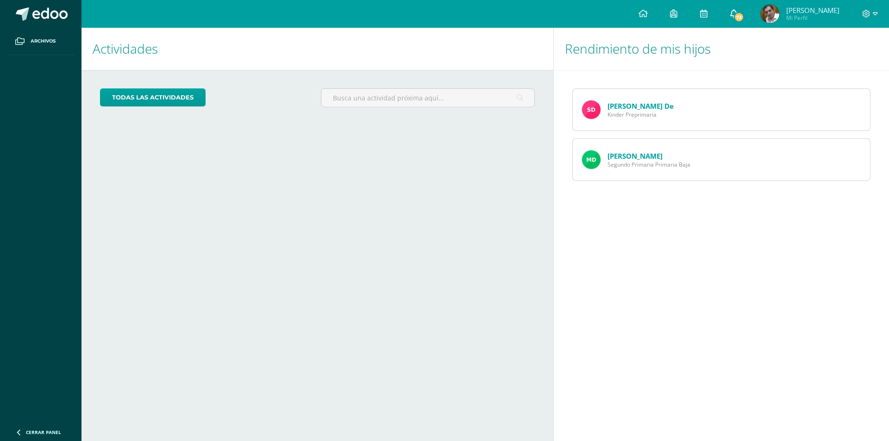
click at [740, 19] on span "73" at bounding box center [739, 17] width 10 height 10
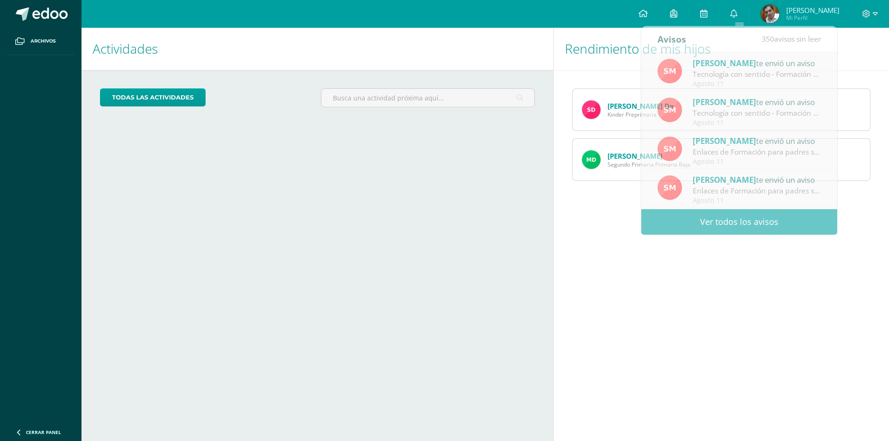
click at [465, 201] on div "Actividades Mis hijos todas las Actividades No tienes actividades Échale un vis…" at bounding box center [316, 235] width 476 height 414
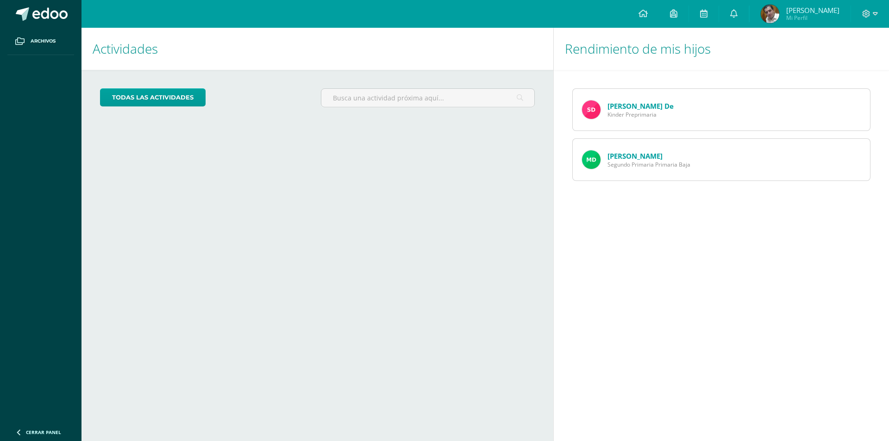
click at [619, 108] on link "[PERSON_NAME] de" at bounding box center [641, 105] width 66 height 9
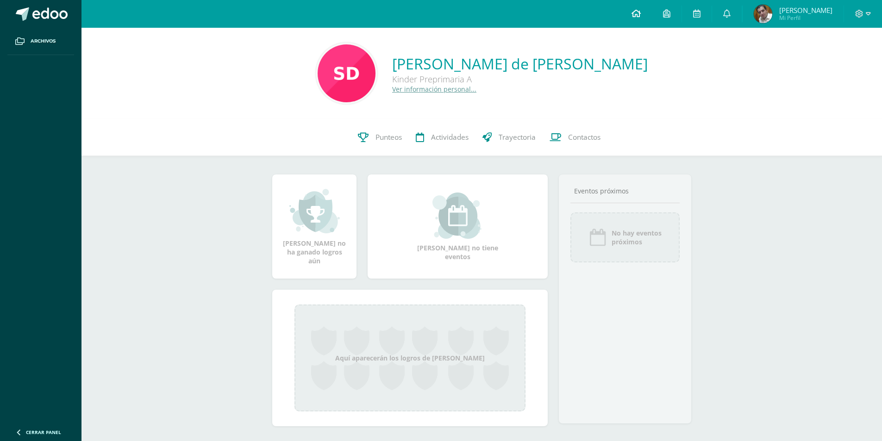
click at [641, 14] on icon at bounding box center [636, 13] width 9 height 8
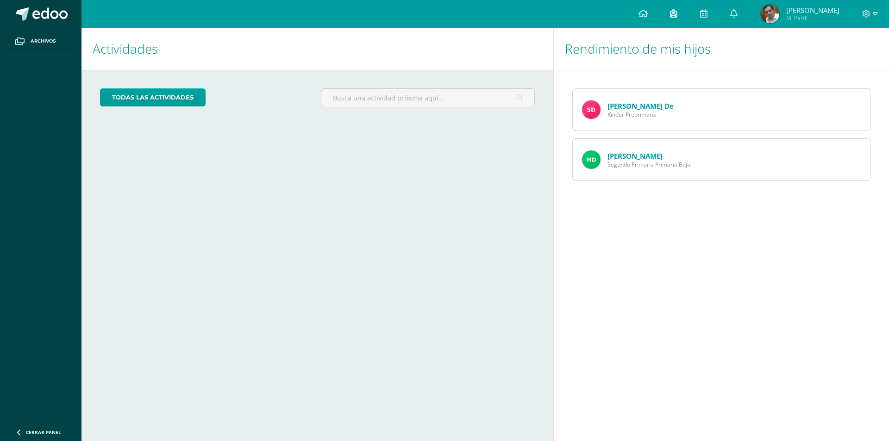
click at [677, 13] on icon at bounding box center [673, 13] width 7 height 8
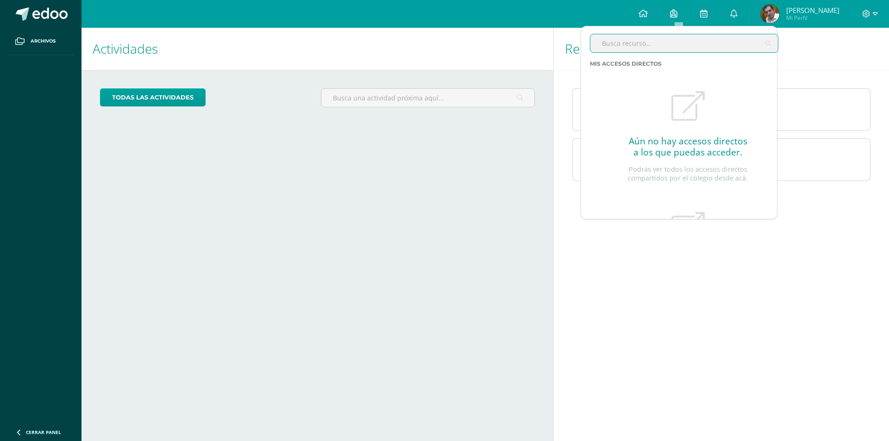
click at [644, 45] on input "text" at bounding box center [684, 43] width 188 height 18
click at [652, 64] on span "Mis accesos directos" at bounding box center [626, 63] width 72 height 7
click at [706, 8] on link at bounding box center [704, 14] width 30 height 28
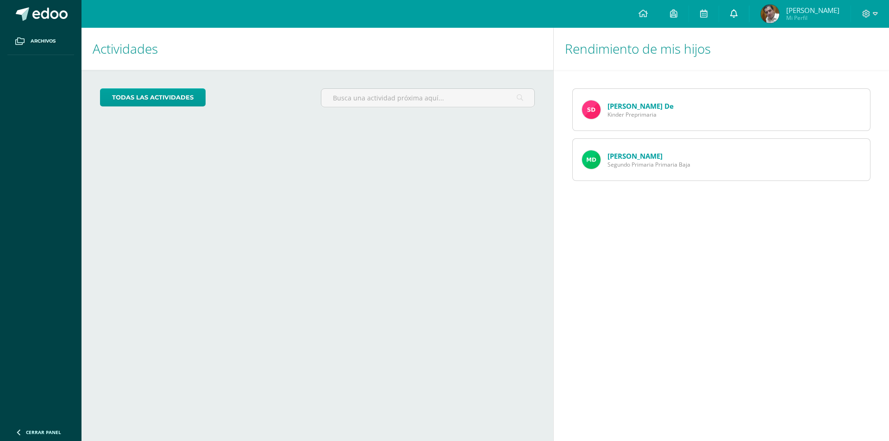
click at [738, 8] on link at bounding box center [734, 14] width 30 height 28
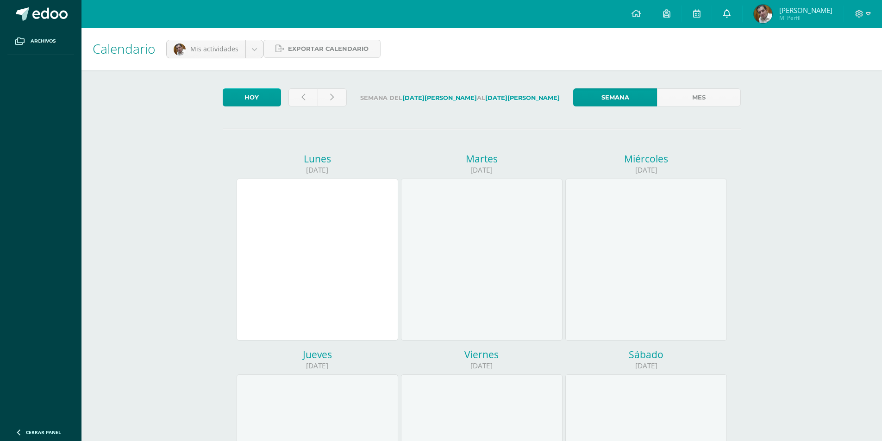
click at [731, 16] on icon at bounding box center [726, 13] width 7 height 8
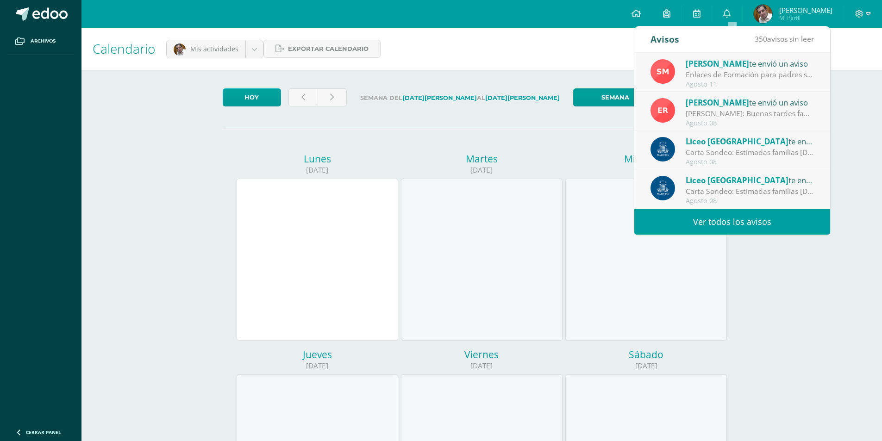
scroll to position [139, 0]
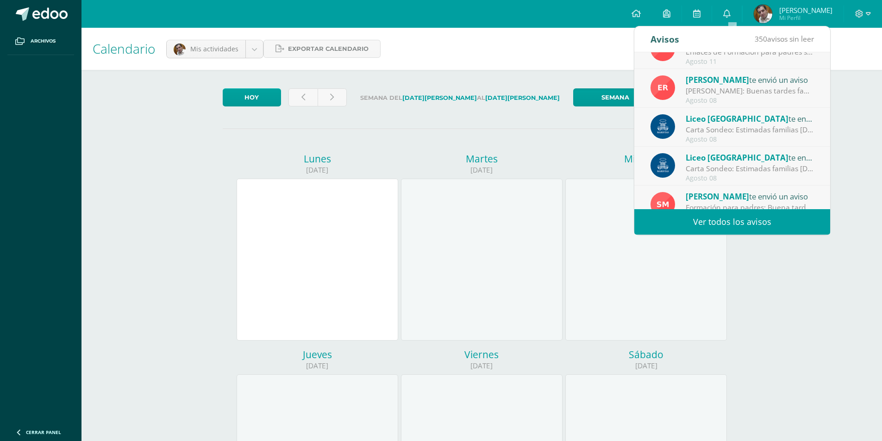
click at [733, 162] on span "Liceo [GEOGRAPHIC_DATA]" at bounding box center [737, 157] width 103 height 11
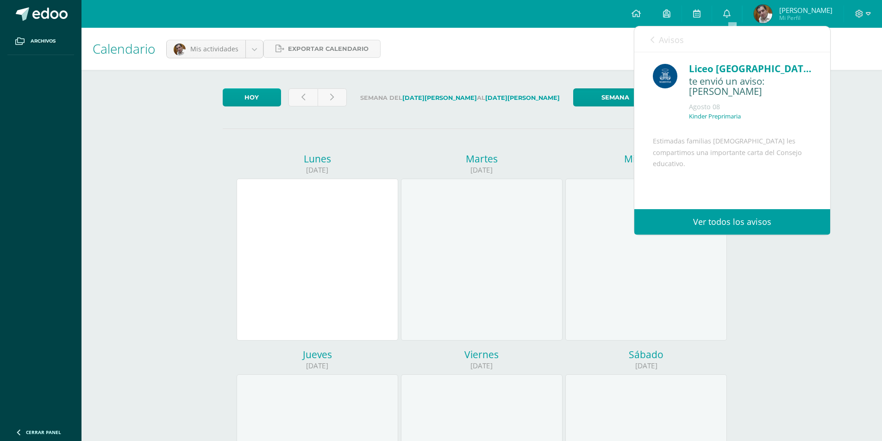
click at [701, 119] on p "Kinder Preprimaria" at bounding box center [715, 117] width 52 height 8
click at [698, 68] on div "Liceo [GEOGRAPHIC_DATA]" at bounding box center [750, 69] width 123 height 14
click at [685, 72] on div "Liceo [GEOGRAPHIC_DATA] te envió un aviso: [PERSON_NAME] [DATE] Kinder Preprima…" at bounding box center [748, 95] width 126 height 67
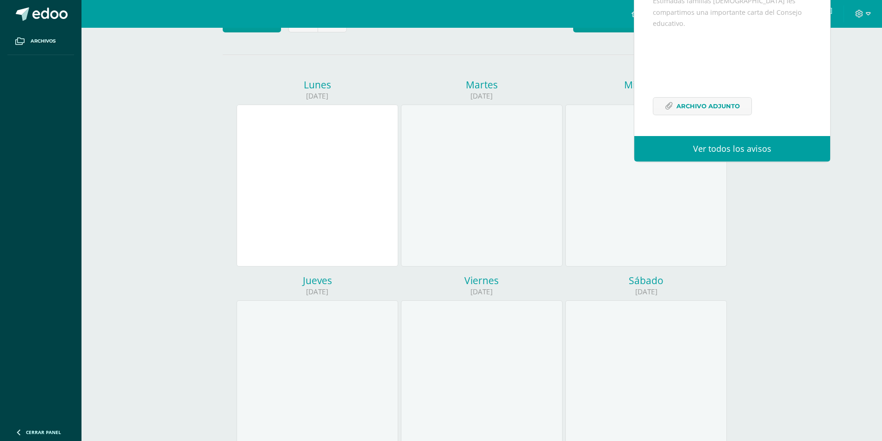
scroll to position [185, 0]
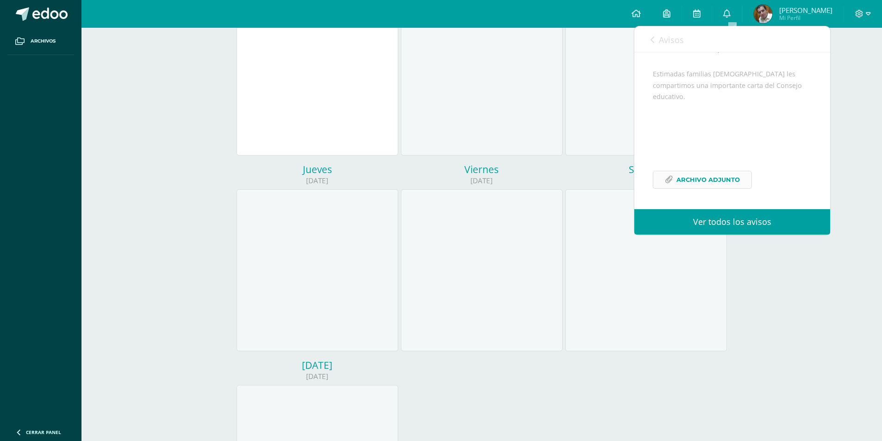
click at [696, 179] on span "Archivo Adjunto" at bounding box center [708, 179] width 63 height 17
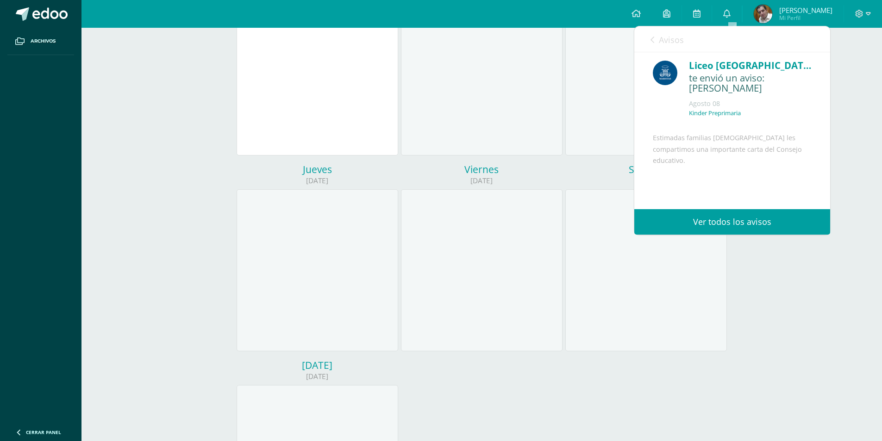
scroll to position [0, 0]
click at [652, 38] on icon at bounding box center [653, 39] width 4 height 7
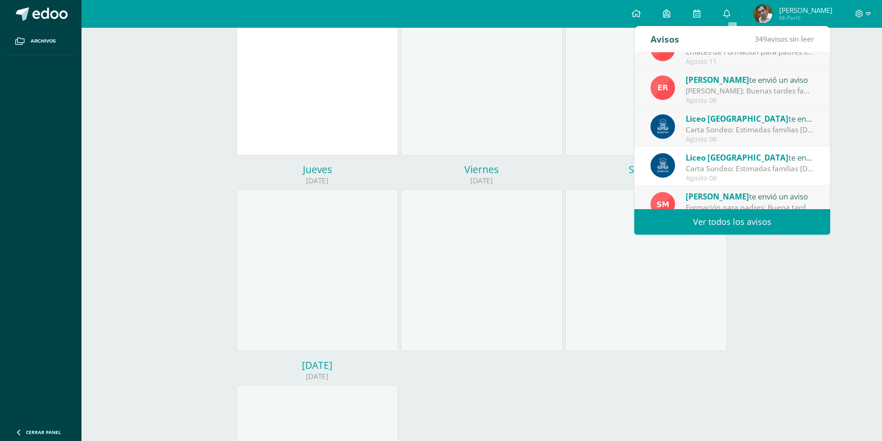
click at [710, 127] on div "Carta Sondeo: Estimadas familias [DEMOGRAPHIC_DATA] les compartimos una importa…" at bounding box center [750, 130] width 129 height 11
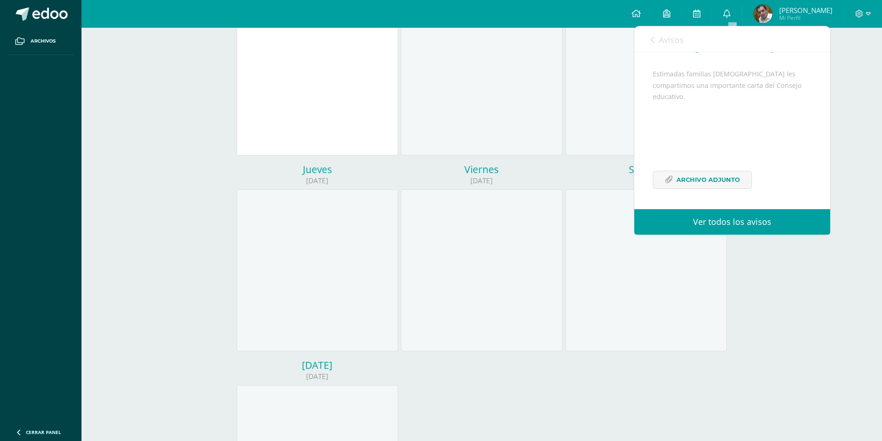
scroll to position [79, 0]
click at [708, 178] on span "Archivo Adjunto" at bounding box center [708, 179] width 63 height 17
